Goal: Task Accomplishment & Management: Manage account settings

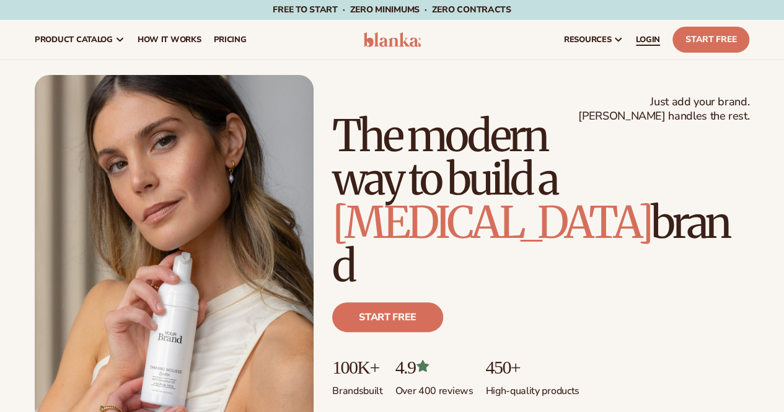
click at [654, 37] on span "LOGIN" at bounding box center [648, 40] width 24 height 10
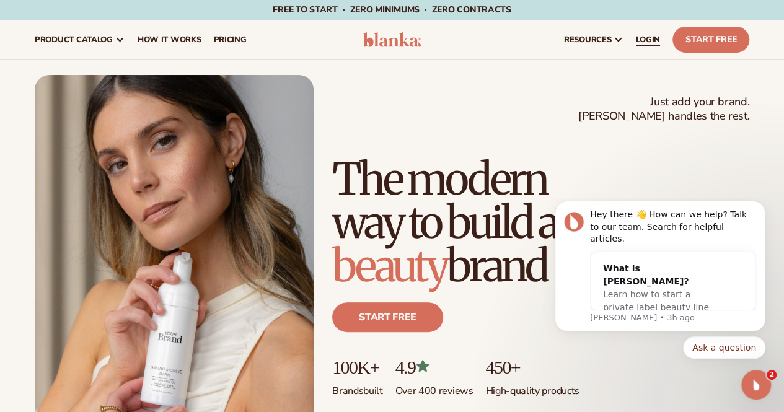
click at [647, 29] on link "LOGIN" at bounding box center [648, 40] width 37 height 40
